Goal: Find contact information: Find contact information

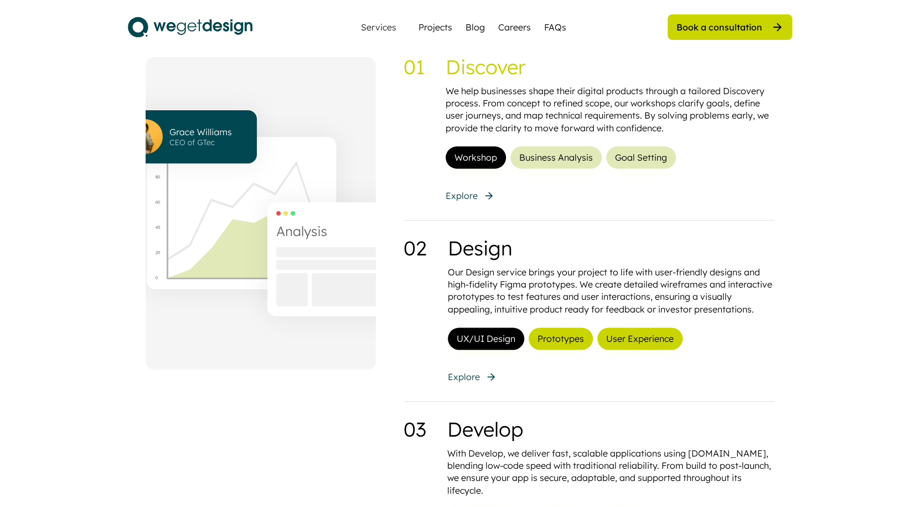
scroll to position [892, 0]
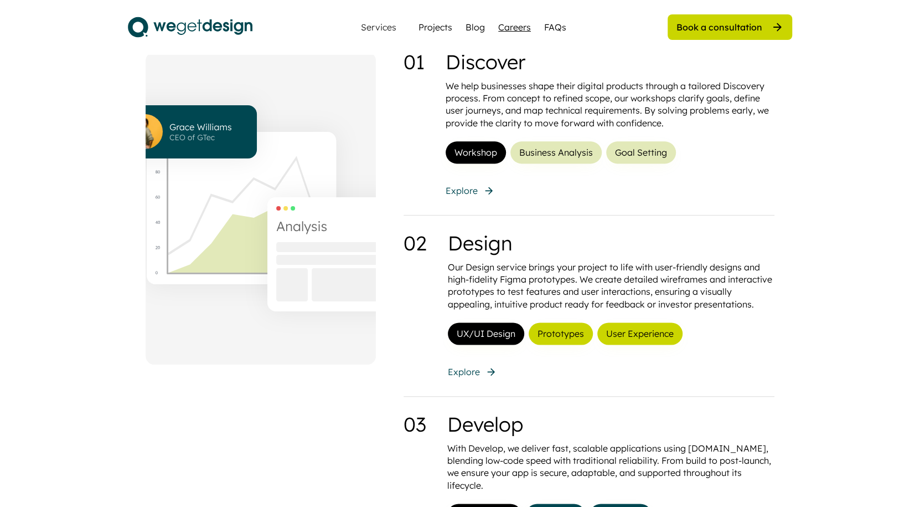
click at [513, 25] on div "Careers" at bounding box center [514, 26] width 33 height 13
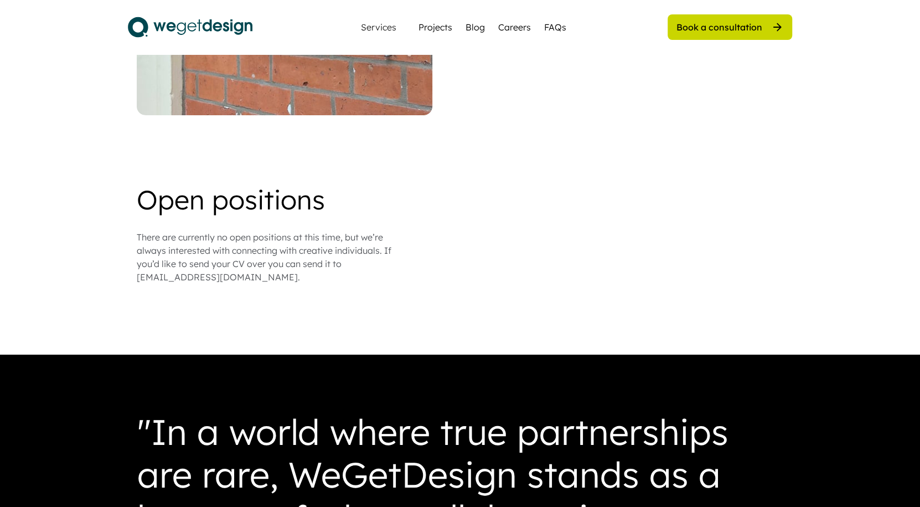
scroll to position [892, 0]
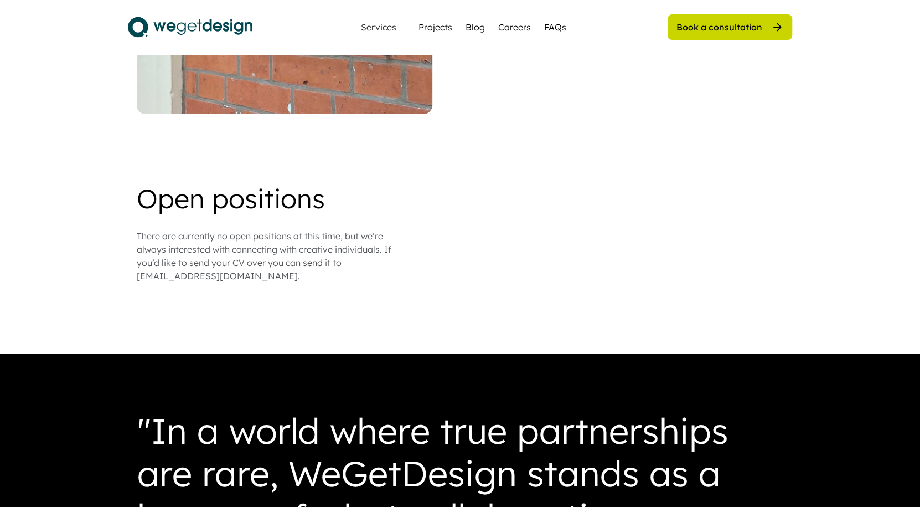
click at [235, 263] on div "There are currently no open positions at this time, but we’re always interested…" at bounding box center [275, 255] width 277 height 53
drag, startPoint x: 239, startPoint y: 263, endPoint x: 137, endPoint y: 259, distance: 102.0
click at [137, 259] on div "There are currently no open positions at this time, but we’re always interested…" at bounding box center [275, 255] width 277 height 53
copy div "[EMAIL_ADDRESS][DOMAIN_NAME]"
